Goal: Task Accomplishment & Management: Manage account settings

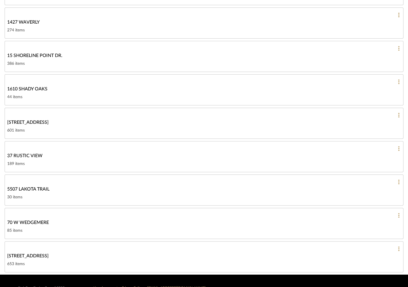
scroll to position [112, 0]
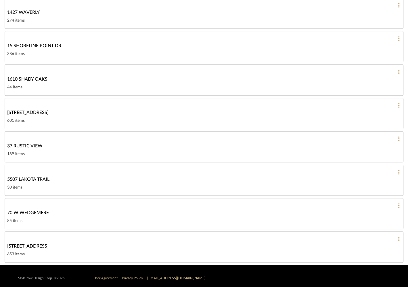
click at [46, 150] on div "189 items" at bounding box center [204, 153] width 394 height 7
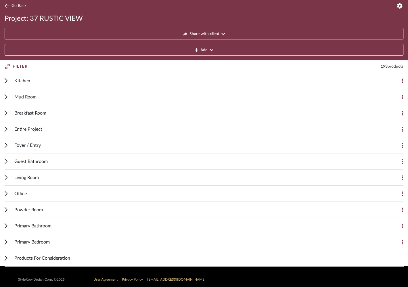
scroll to position [47, 0]
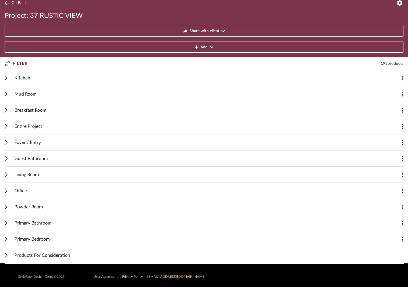
click at [23, 77] on span "Kitchen" at bounding box center [22, 77] width 16 height 7
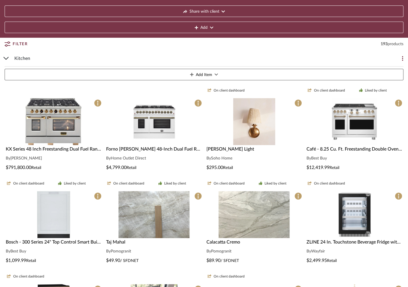
scroll to position [74, 0]
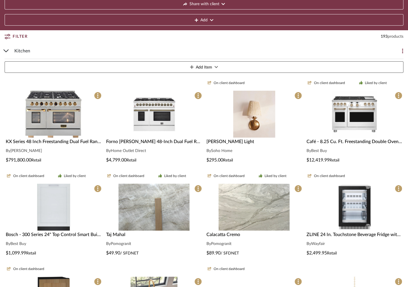
click at [175, 158] on div "$4,799.00 Retail" at bounding box center [154, 159] width 96 height 7
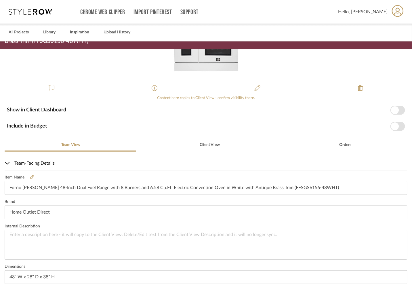
scroll to position [43, 0]
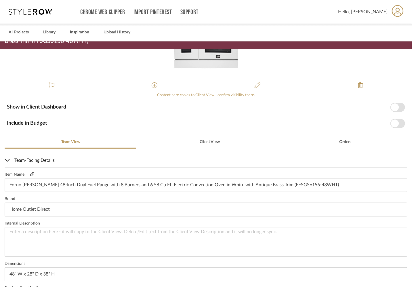
click at [31, 176] on fa-icon at bounding box center [32, 174] width 4 height 4
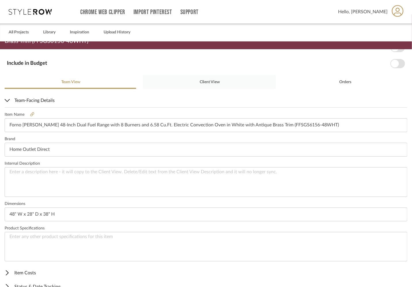
scroll to position [127, 0]
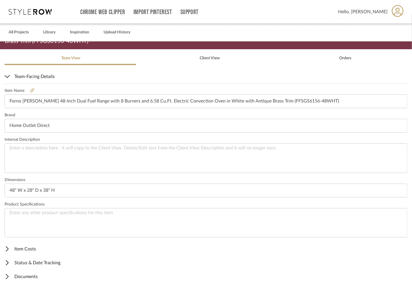
click at [25, 246] on span "Item Costs" at bounding box center [205, 248] width 400 height 7
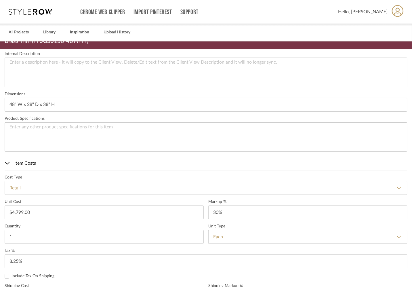
scroll to position [228, 0]
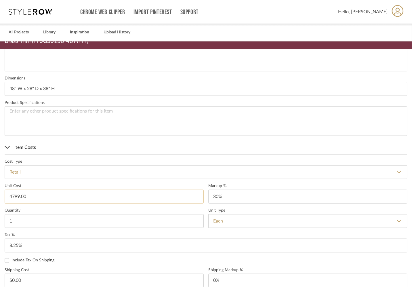
click at [27, 193] on input "4799.00" at bounding box center [104, 197] width 199 height 14
type input "$3,399.99"
click at [54, 181] on form "Cost Type Retail DNET Retail Unit Cost $3,399.99 Markup % 30% Quantity 1 Unit T…" at bounding box center [206, 267] width 403 height 216
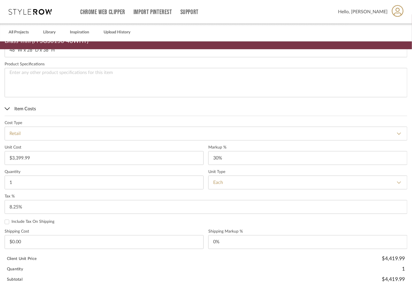
scroll to position [305, 0]
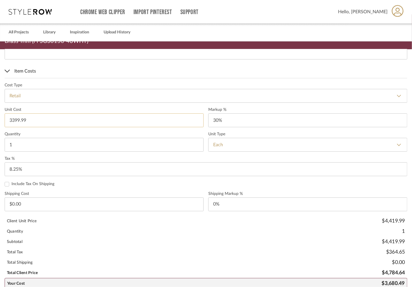
click at [44, 118] on input "3399.99" at bounding box center [104, 120] width 199 height 14
type input "$3,399.00"
click at [53, 130] on sr-form-field "Unit Cost $3,399.00" at bounding box center [104, 119] width 199 height 24
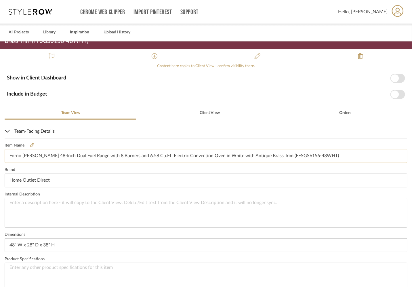
scroll to position [0, 0]
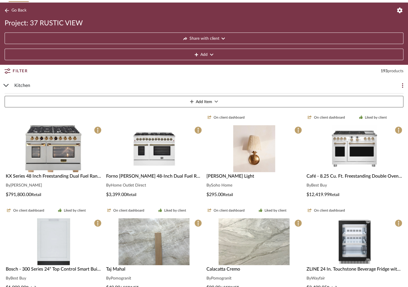
scroll to position [74, 0]
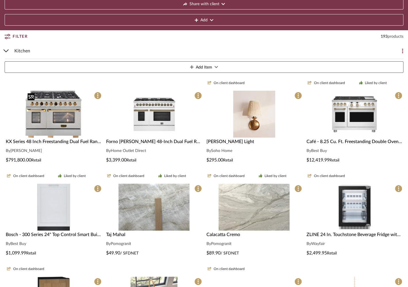
click at [77, 116] on img "0" at bounding box center [53, 114] width 56 height 47
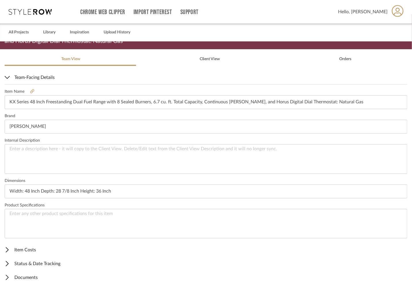
scroll to position [127, 0]
click at [29, 247] on span "Item Costs" at bounding box center [205, 248] width 400 height 7
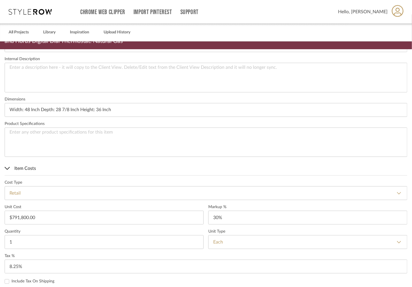
scroll to position [321, 0]
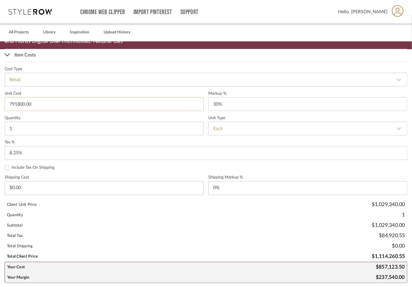
click at [39, 103] on input "791800.00" at bounding box center [104, 104] width 199 height 14
type input "$791,800.00"
click at [51, 116] on label "Quantity" at bounding box center [104, 118] width 199 height 5
click at [45, 104] on input "791800.00" at bounding box center [104, 104] width 199 height 14
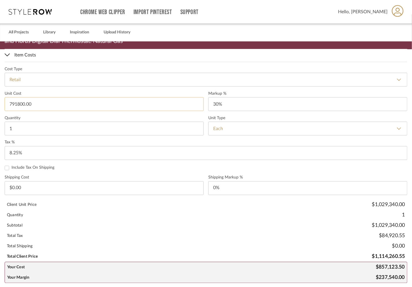
click at [45, 104] on input "791800.00" at bounding box center [104, 104] width 199 height 14
type input "$7,918.00"
click at [32, 116] on label "Quantity" at bounding box center [104, 118] width 199 height 5
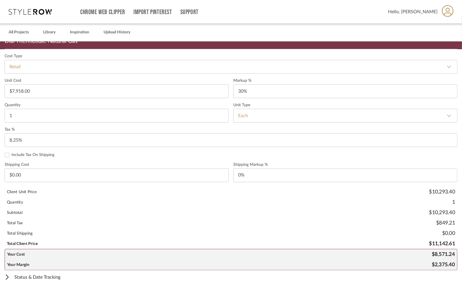
scroll to position [335, 0]
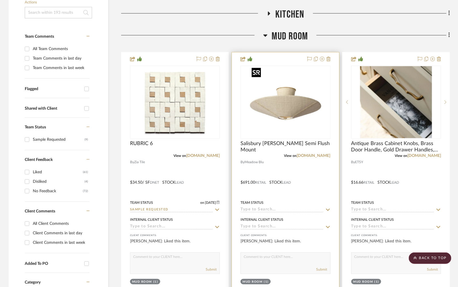
scroll to position [126, 0]
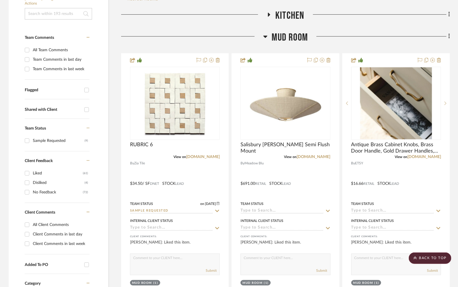
click at [287, 33] on span "Mud Room" at bounding box center [290, 37] width 36 height 12
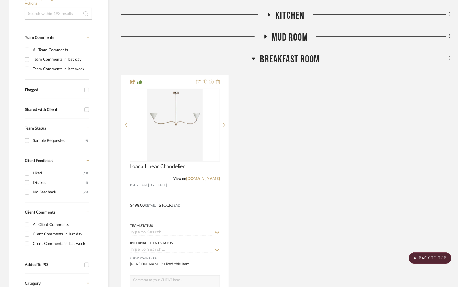
click at [286, 18] on span "Kitchen" at bounding box center [289, 15] width 29 height 12
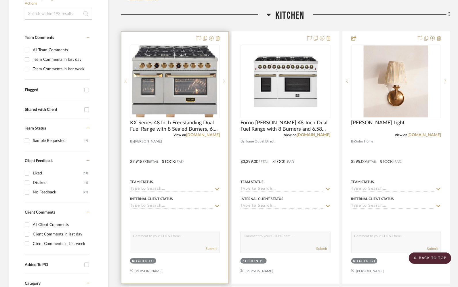
click at [203, 158] on div at bounding box center [174, 158] width 107 height 252
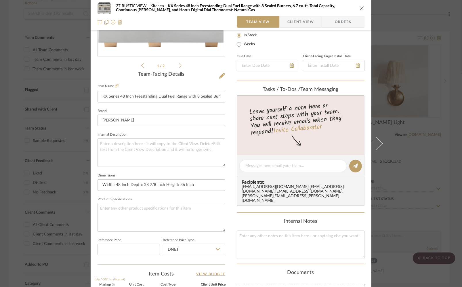
scroll to position [0, 0]
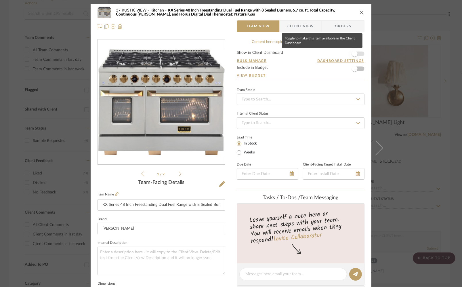
click at [356, 51] on span "button" at bounding box center [354, 53] width 13 height 13
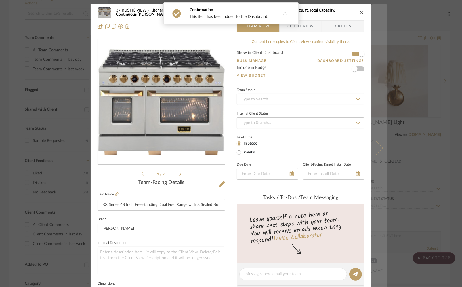
click at [379, 151] on button at bounding box center [379, 147] width 16 height 287
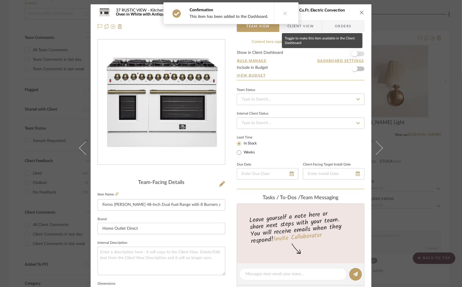
click at [354, 56] on span "button" at bounding box center [355, 54] width 6 height 6
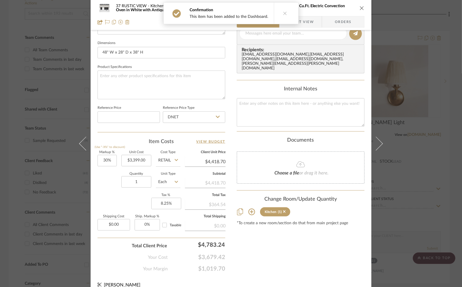
scroll to position [247, 0]
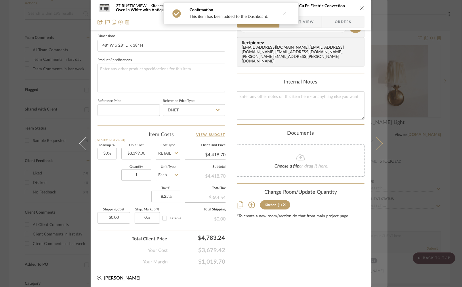
click at [376, 139] on icon at bounding box center [376, 143] width 14 height 14
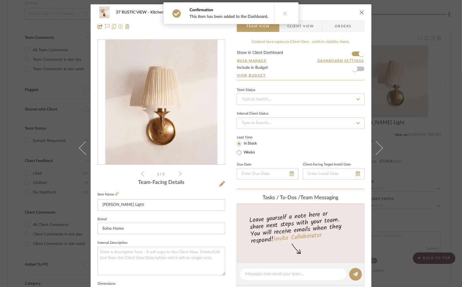
click at [360, 10] on icon "close" at bounding box center [362, 12] width 5 height 5
